Goal: Information Seeking & Learning: Learn about a topic

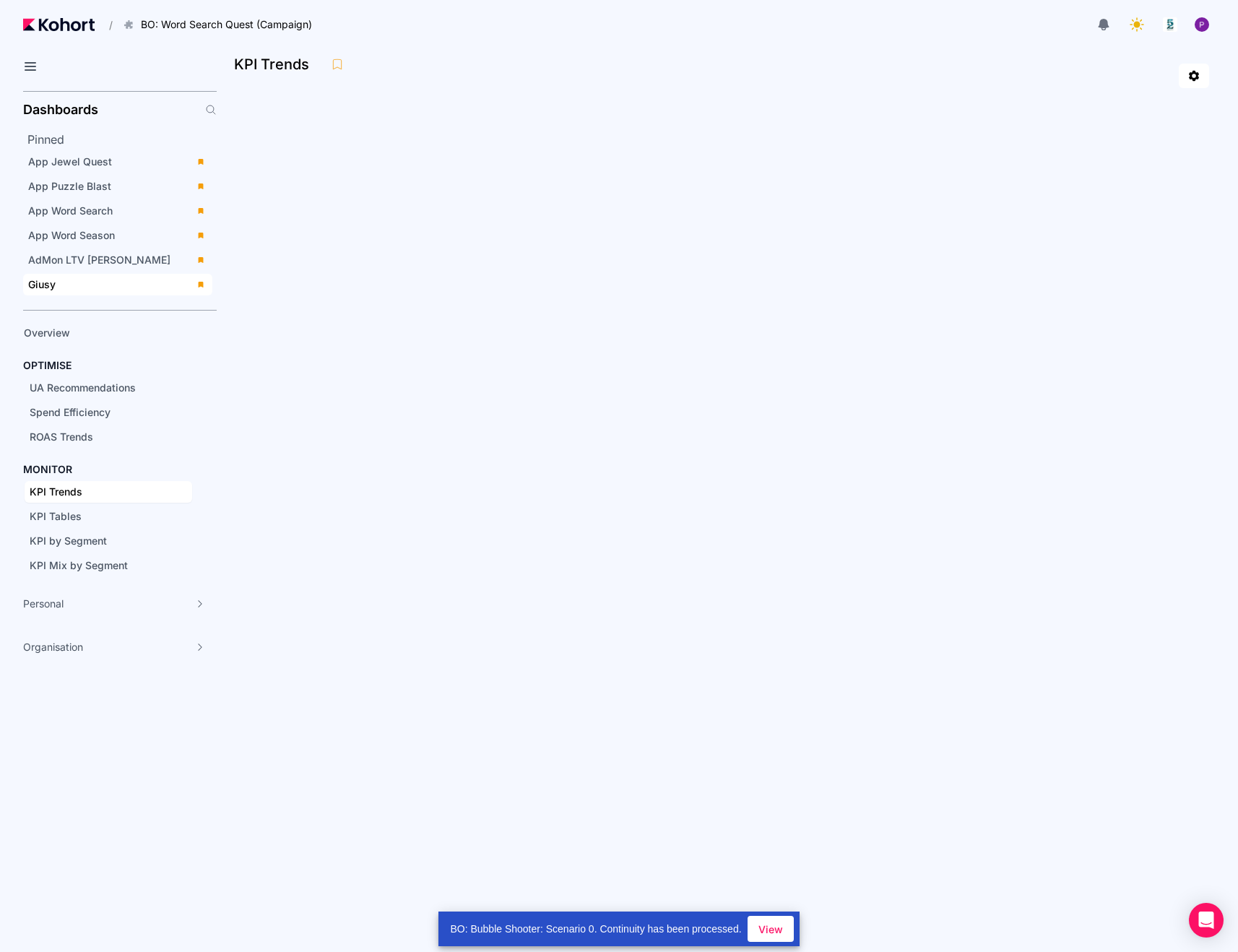
click at [69, 278] on div "Giusy" at bounding box center [108, 285] width 159 height 15
